Goal: Information Seeking & Learning: Check status

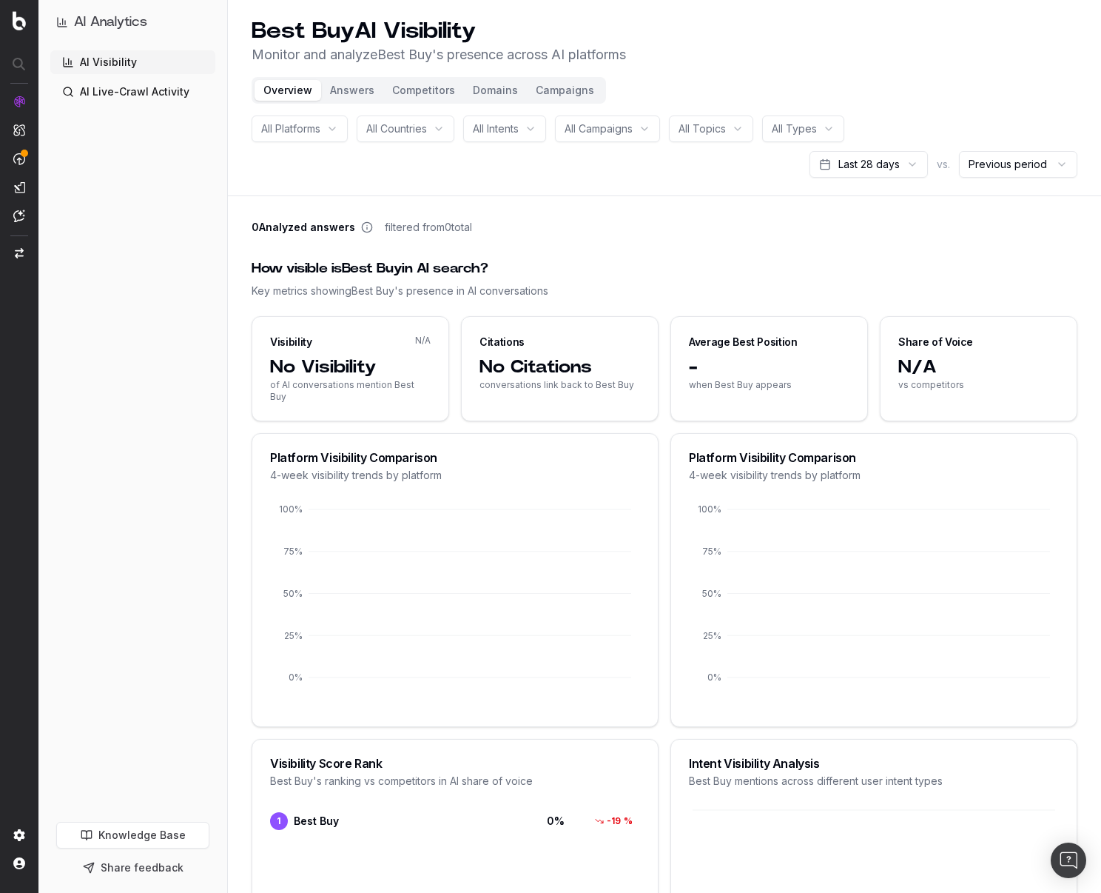
click at [309, 26] on h1 "Best Buy AI Visibility" at bounding box center [439, 31] width 375 height 27
click at [907, 273] on div "How visible is Best Buy in AI search?" at bounding box center [665, 268] width 826 height 21
click at [771, 245] on div "How visible is Best Buy in AI search? Key metrics showing Best Buy 's presence …" at bounding box center [665, 279] width 826 height 76
click at [876, 41] on div "Happy Birthday [PERSON_NAME]!!!!!!!!!! Monitor and analyze Best Buy 's presence…" at bounding box center [665, 41] width 826 height 47
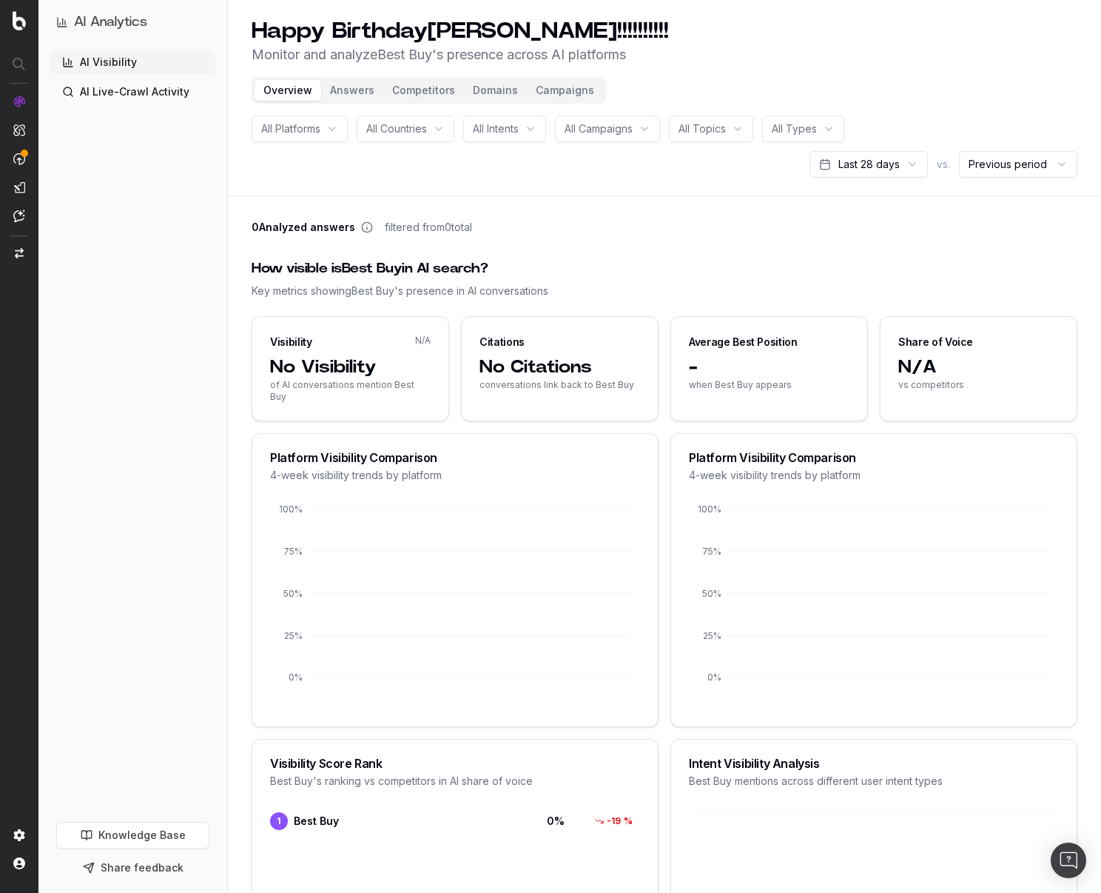
click at [405, 53] on p "Monitor and analyze Best Buy 's presence across AI platforms" at bounding box center [461, 54] width 418 height 21
click at [520, 64] on p "Monitor and analyze Best Buy 's presence across AI platforms" at bounding box center [461, 54] width 418 height 21
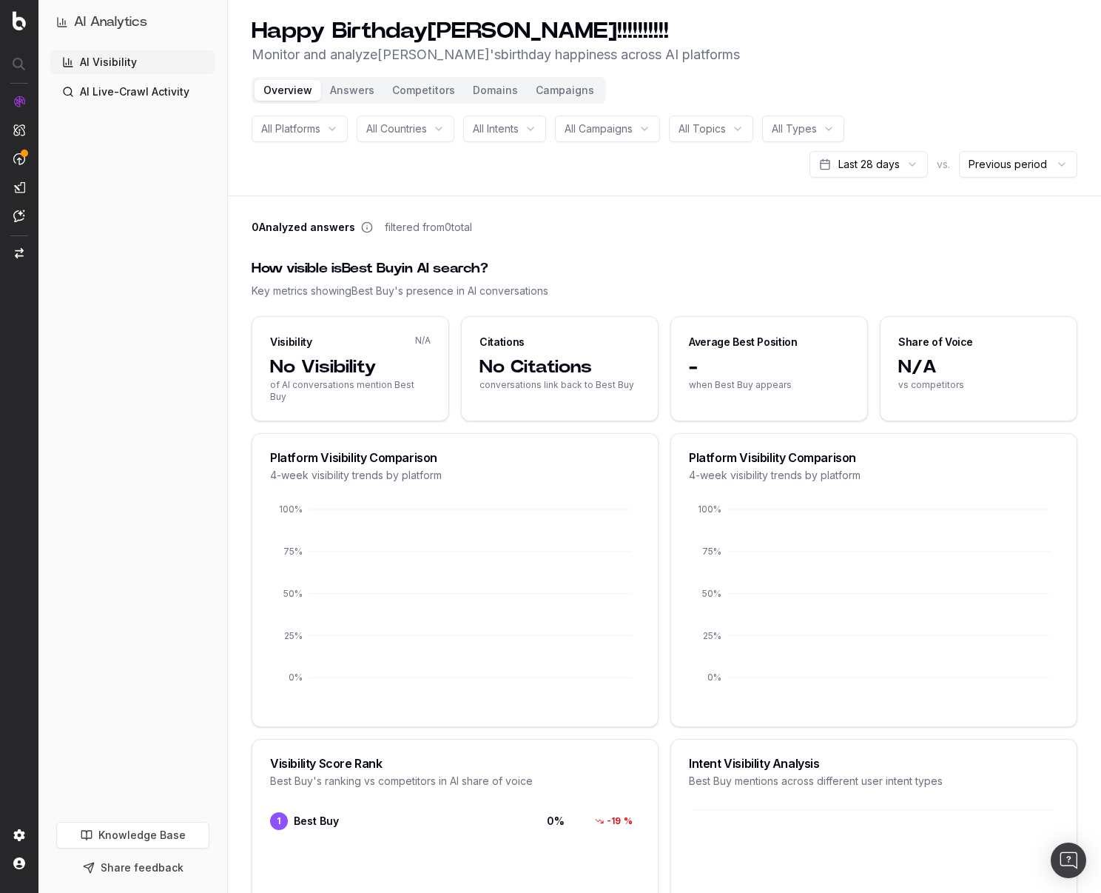
click at [765, 67] on header "Happy Birthday [PERSON_NAME]!!!!!!!!!! Monitor and analyze [PERSON_NAME]'s birt…" at bounding box center [665, 98] width 874 height 196
